Goal: Navigation & Orientation: Find specific page/section

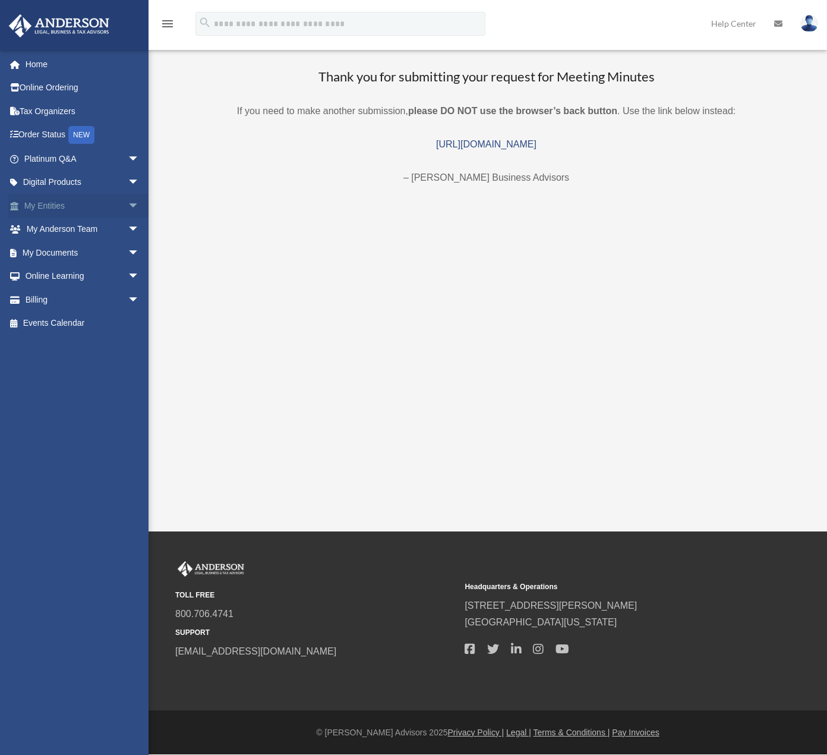
click at [128, 211] on span "arrow_drop_down" at bounding box center [140, 206] width 24 height 24
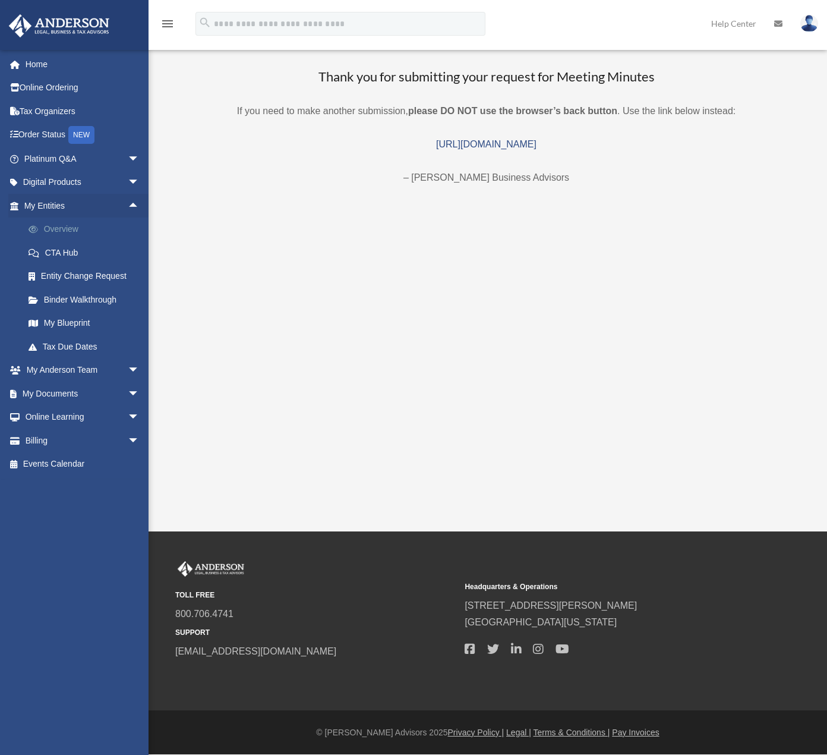
click at [59, 230] on link "Overview" at bounding box center [87, 229] width 141 height 24
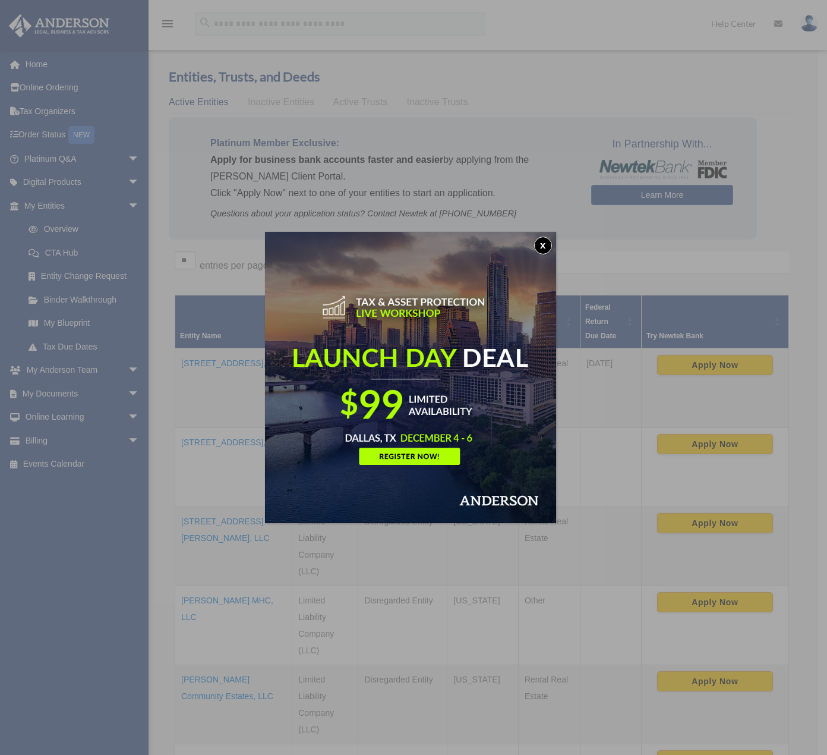
click at [548, 236] on img at bounding box center [410, 377] width 291 height 291
click at [548, 238] on button "x" at bounding box center [543, 245] width 18 height 18
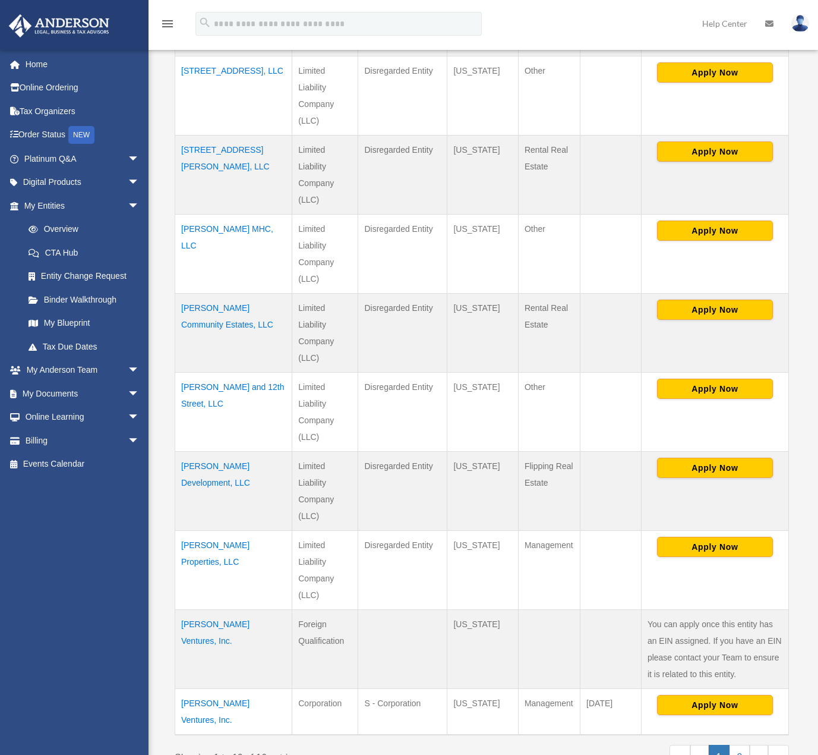
scroll to position [416, 0]
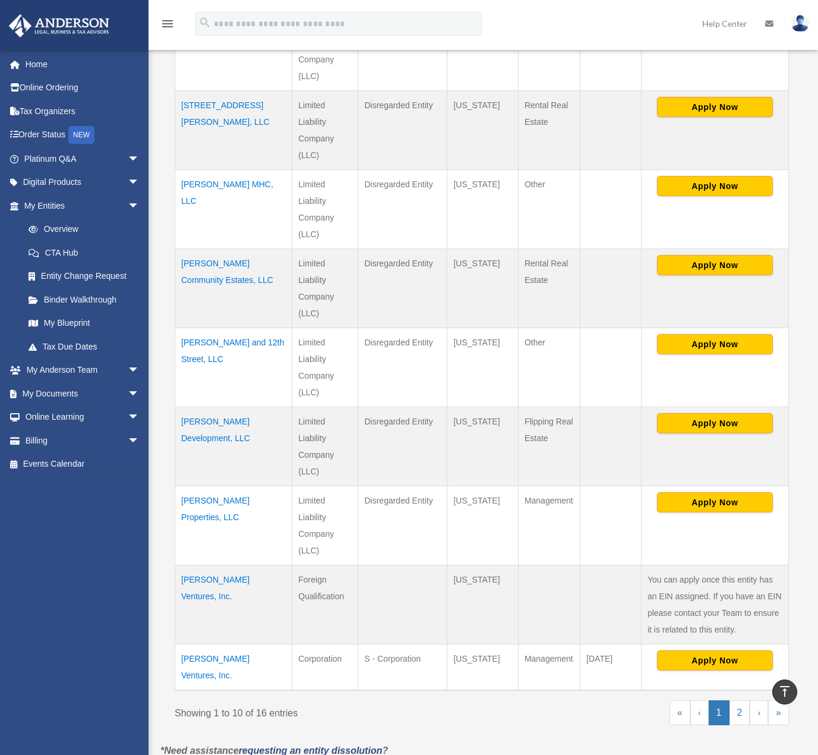
click at [245, 340] on td "Kissel and 12th Street, LLC" at bounding box center [233, 367] width 117 height 79
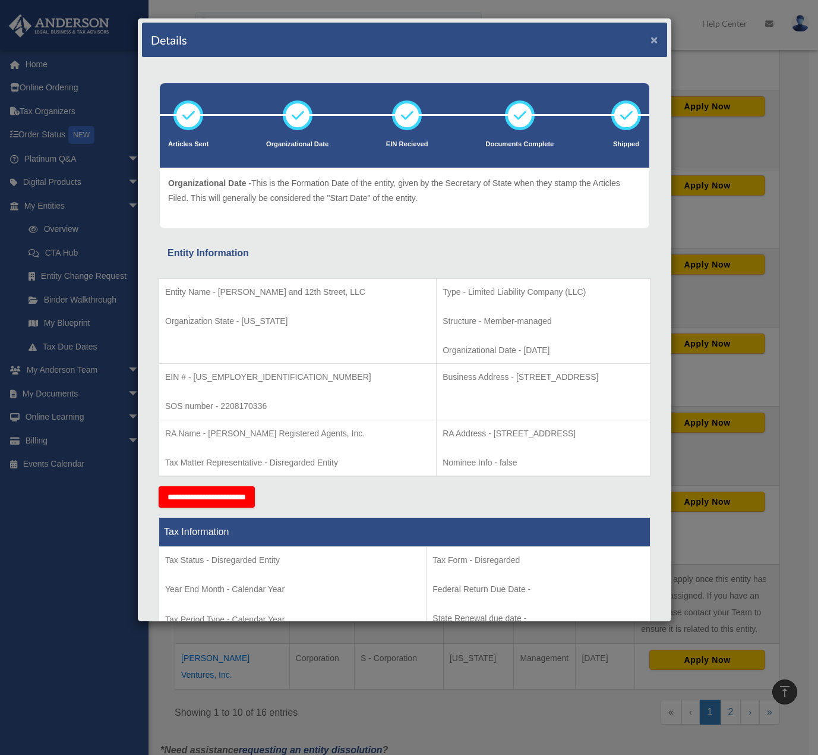
click at [651, 42] on button "×" at bounding box center [655, 39] width 8 height 12
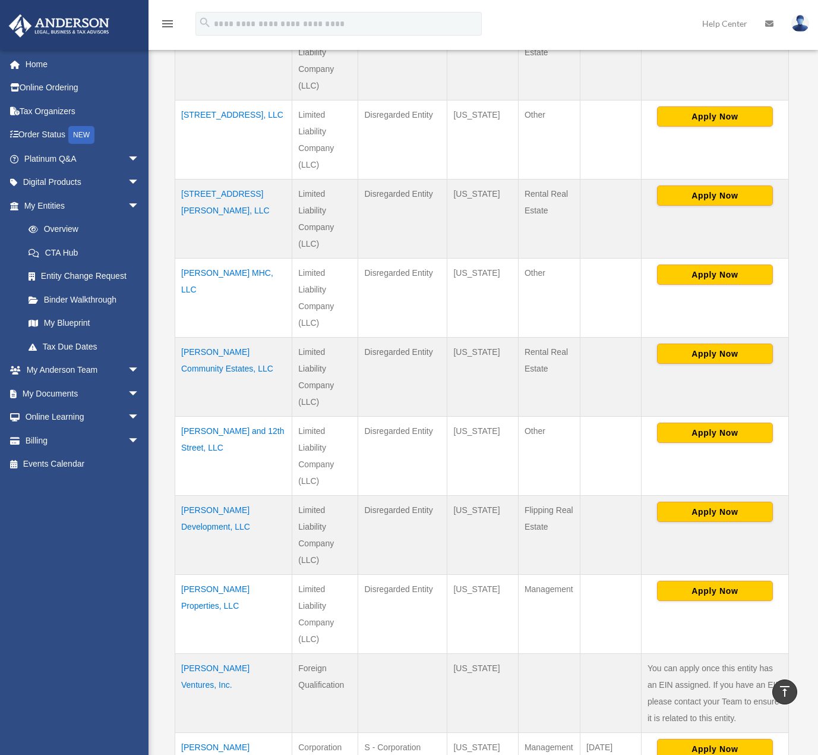
scroll to position [297, 0]
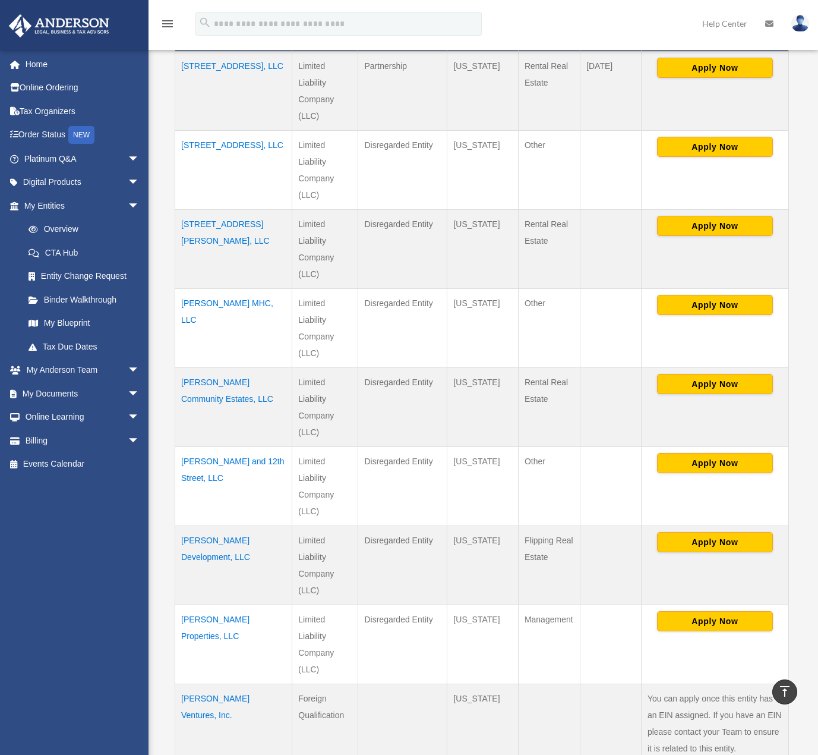
click at [232, 302] on td "Beatrice MHC, LLC" at bounding box center [233, 328] width 117 height 79
